Goal: Task Accomplishment & Management: Manage account settings

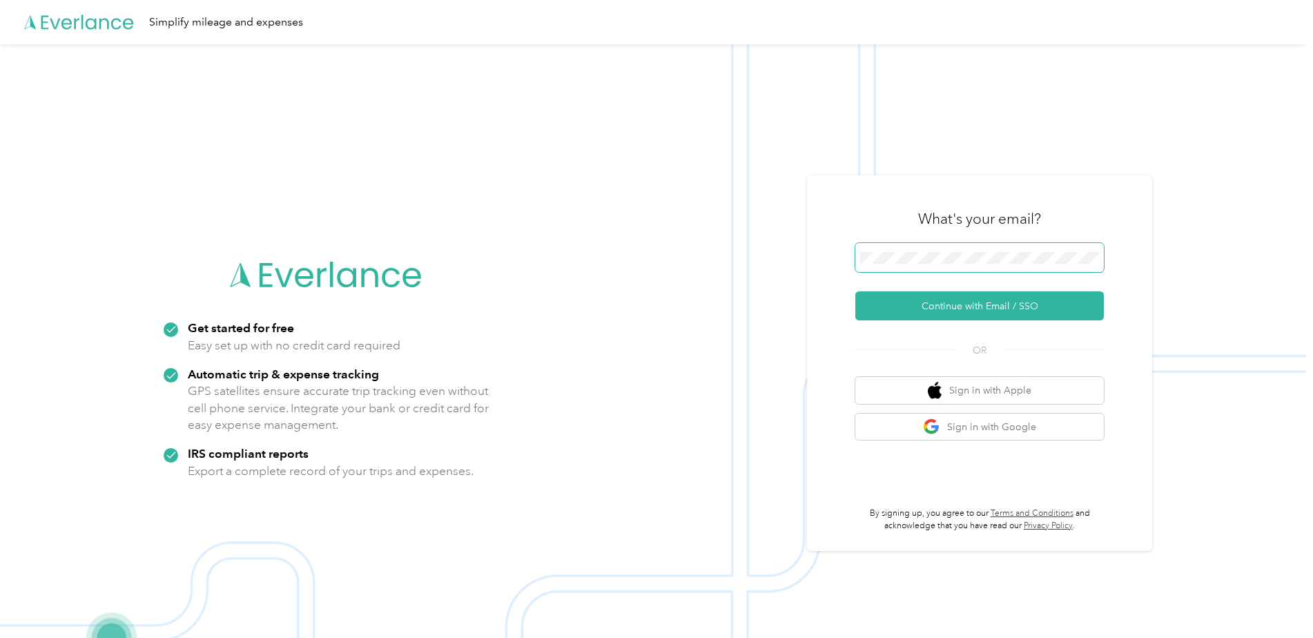
click at [926, 251] on span at bounding box center [979, 257] width 248 height 29
click at [959, 304] on button "Continue with Email / SSO" at bounding box center [979, 305] width 248 height 29
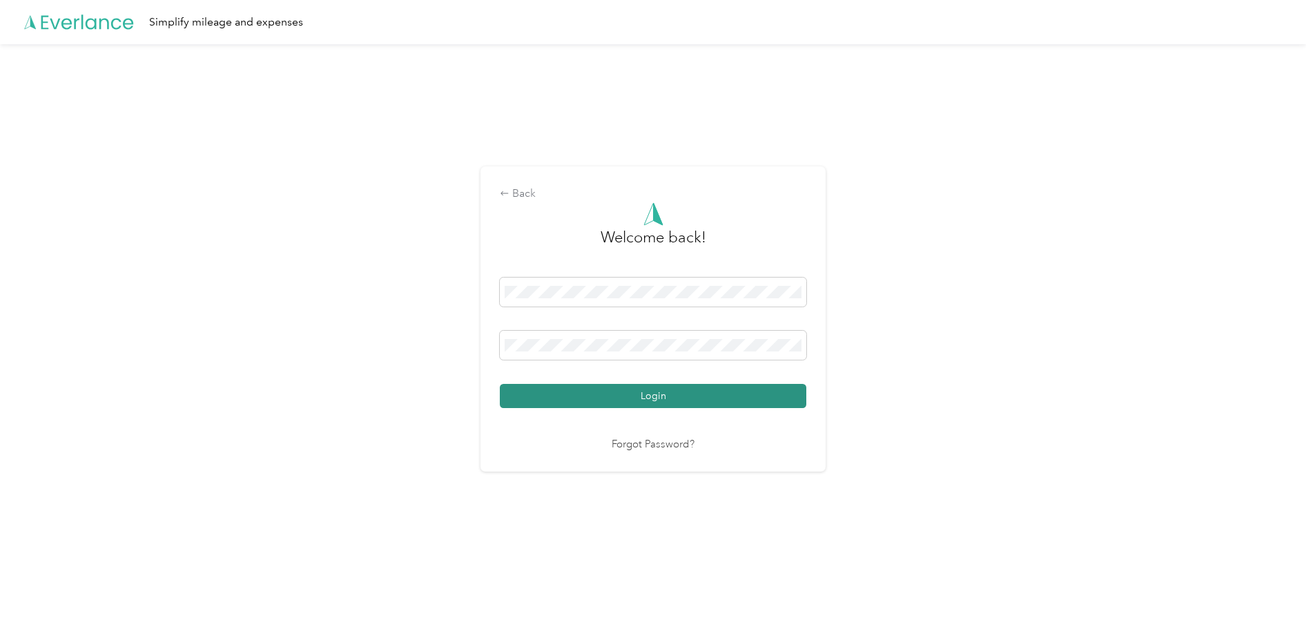
click at [642, 389] on button "Login" at bounding box center [653, 396] width 306 height 24
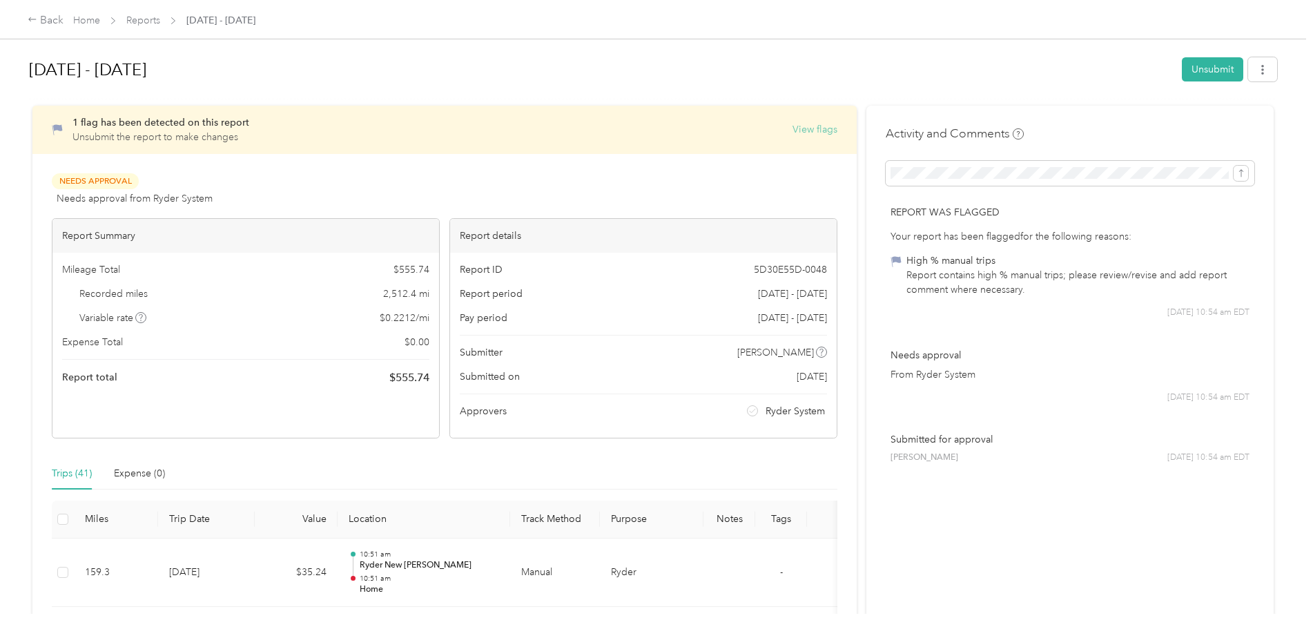
click at [807, 126] on button "View flags" at bounding box center [814, 129] width 45 height 14
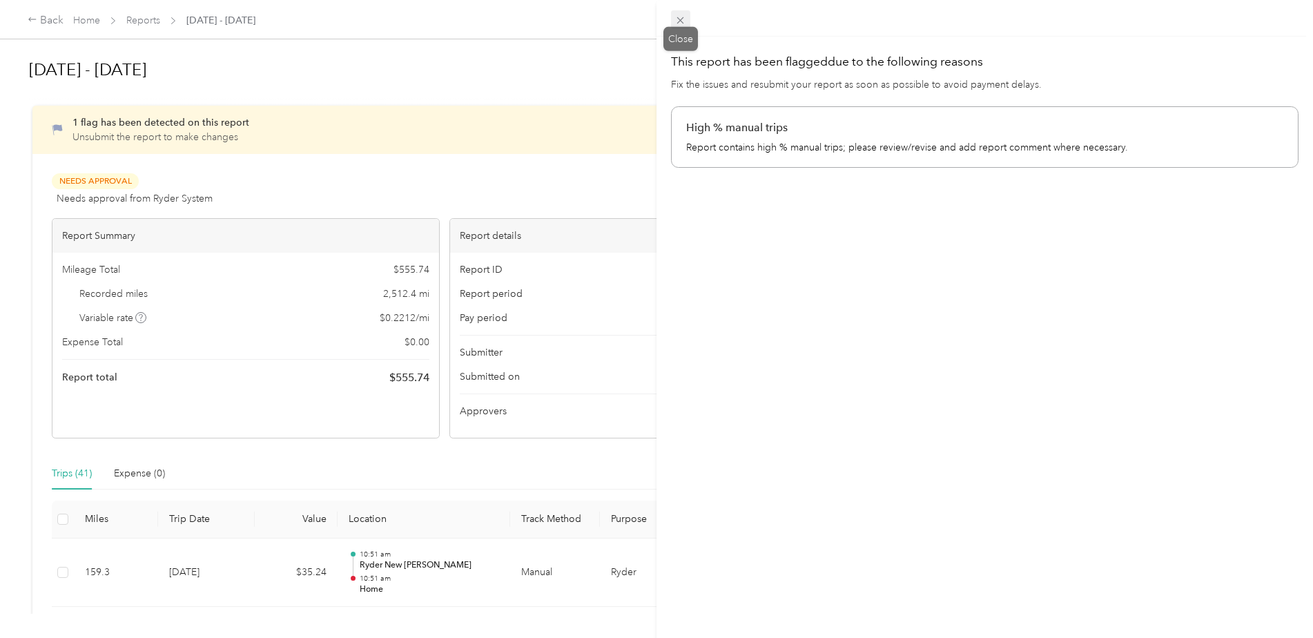
click at [679, 25] on icon at bounding box center [680, 20] width 12 height 12
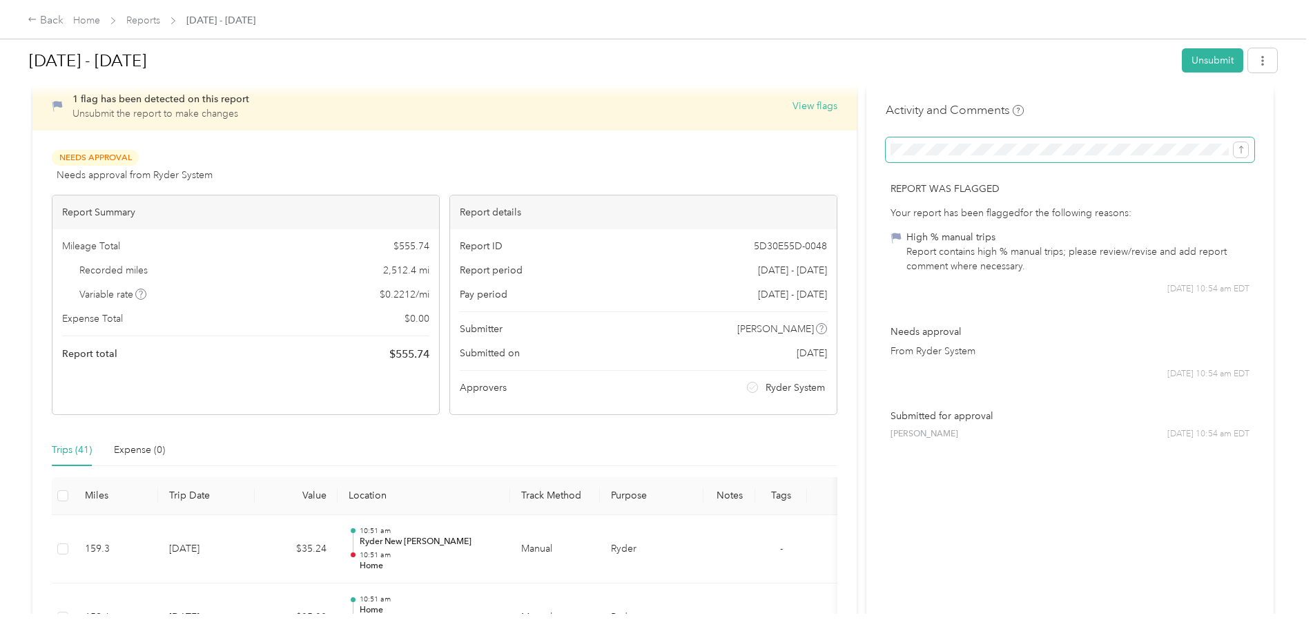
scroll to position [0, 326]
click at [1239, 149] on icon "submit" at bounding box center [1241, 150] width 10 height 10
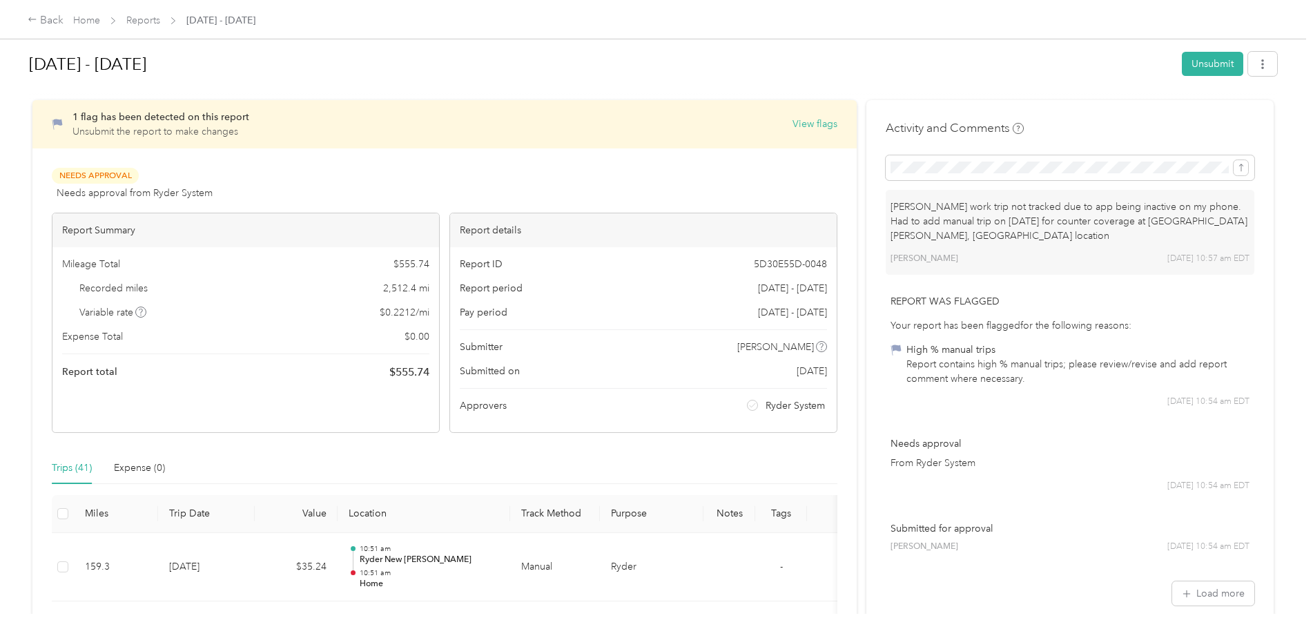
scroll to position [0, 0]
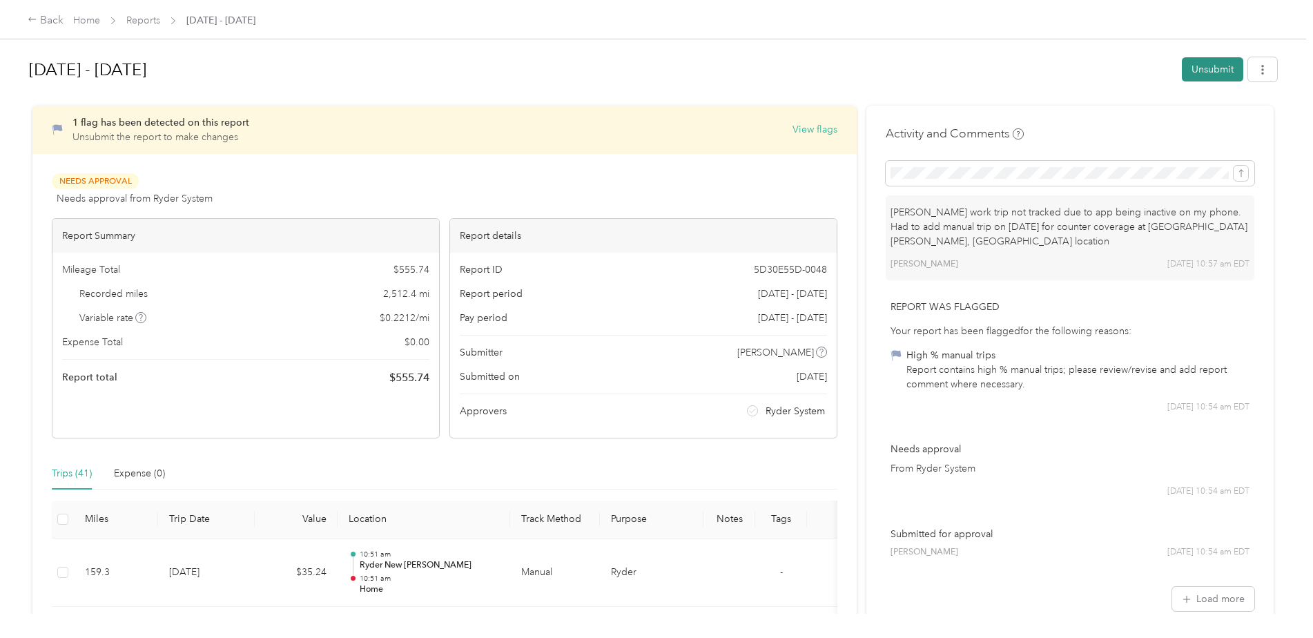
click at [1190, 61] on button "Unsubmit" at bounding box center [1211, 69] width 61 height 24
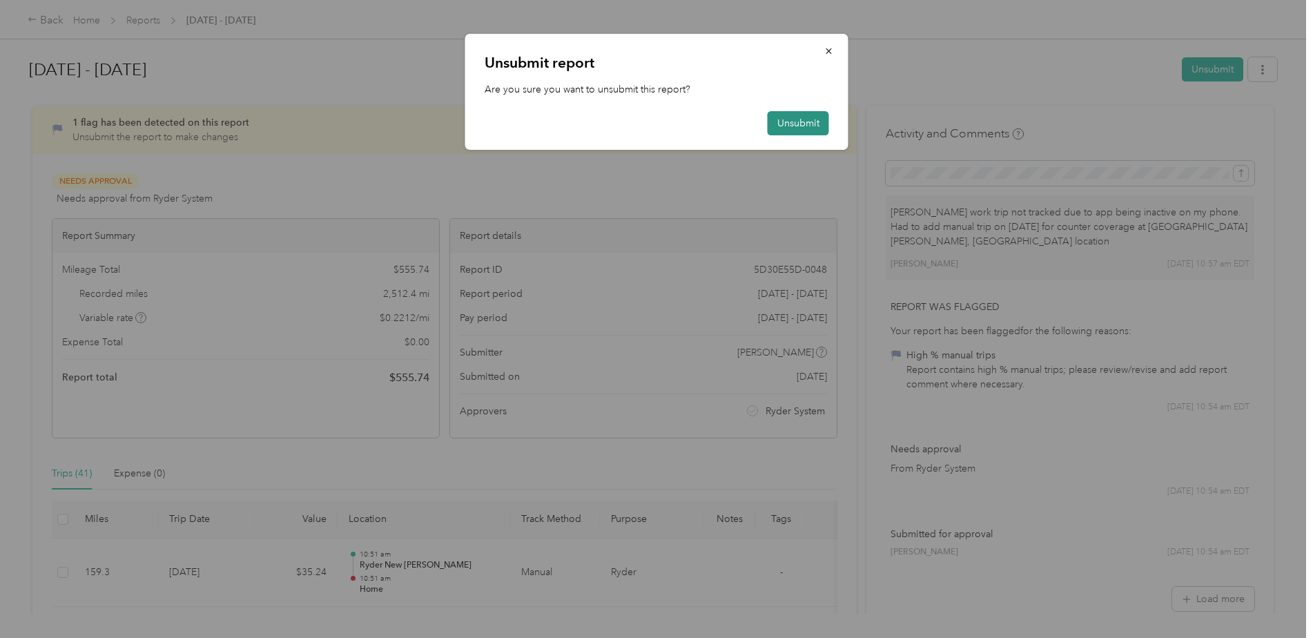
click at [789, 122] on button "Unsubmit" at bounding box center [797, 123] width 61 height 24
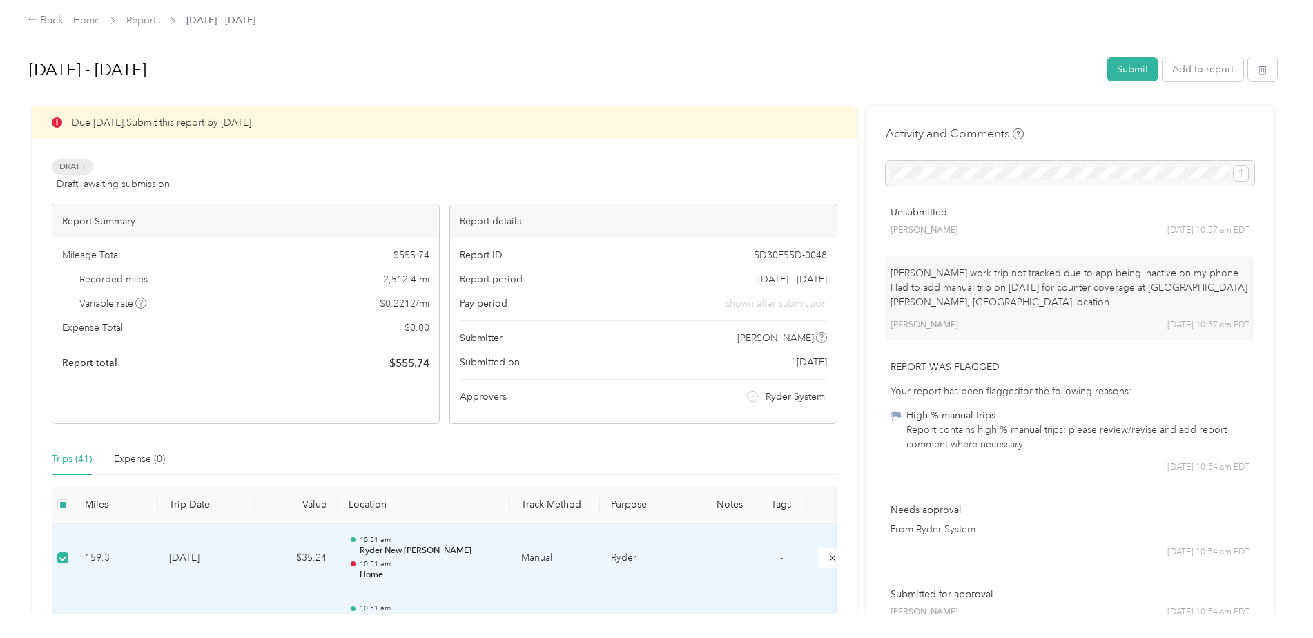
click at [63, 504] on th at bounding box center [63, 505] width 22 height 38
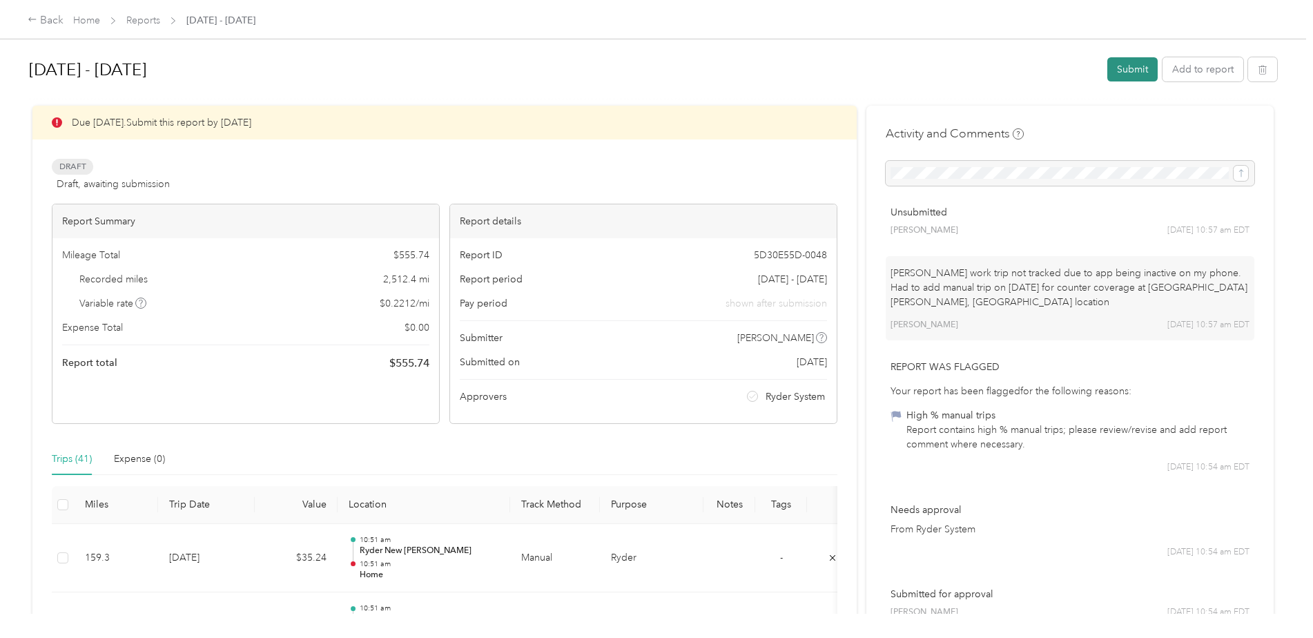
click at [1113, 68] on button "Submit" at bounding box center [1132, 69] width 50 height 24
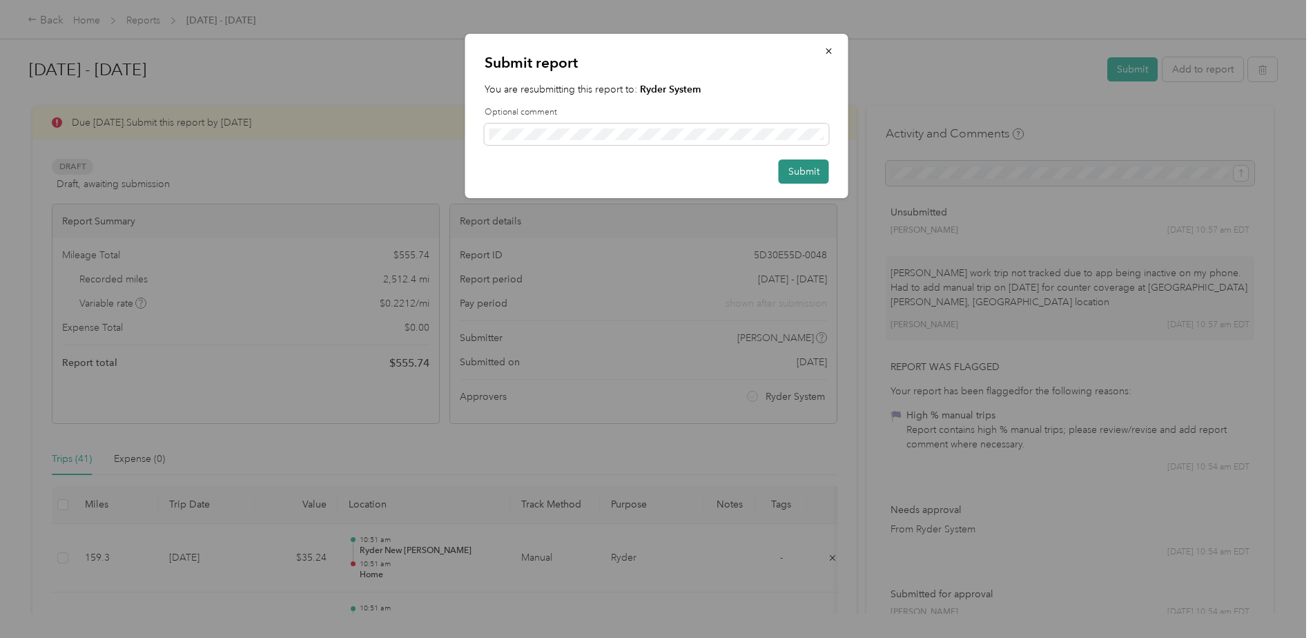
click at [805, 175] on button "Submit" at bounding box center [803, 171] width 50 height 24
